Goal: Complete application form

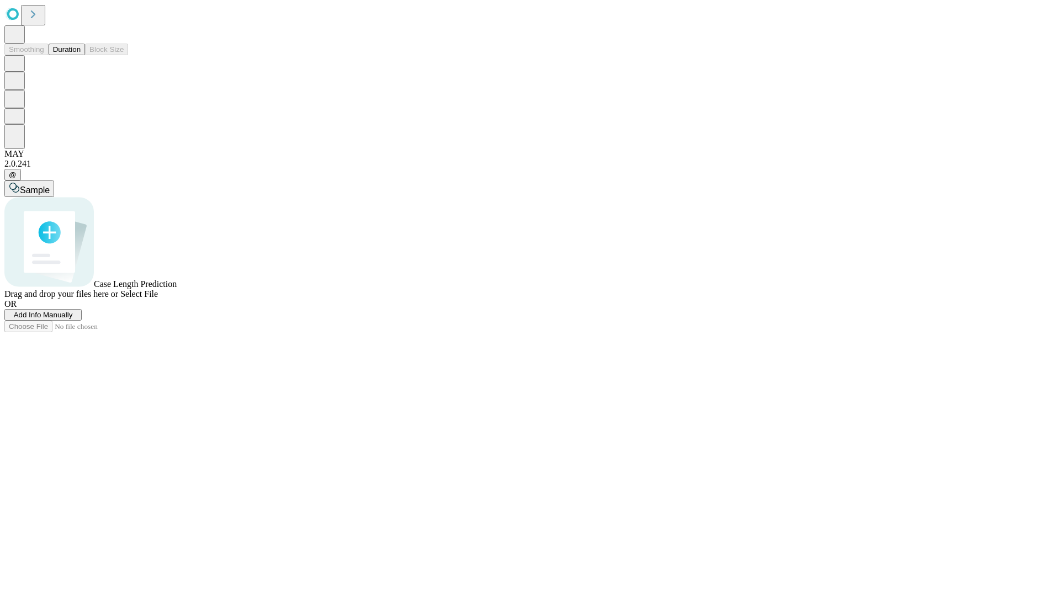
click at [73, 319] on span "Add Info Manually" at bounding box center [43, 315] width 59 height 8
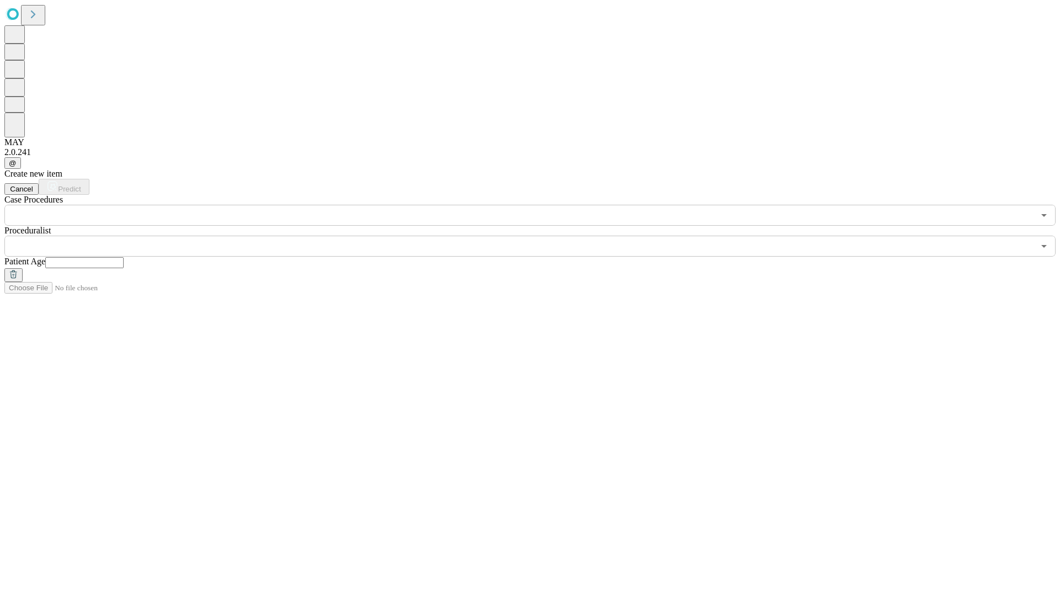
click at [124, 257] on input "text" at bounding box center [84, 262] width 78 height 11
type input "**"
click at [538, 236] on input "text" at bounding box center [519, 246] width 1030 height 21
